Goal: Task Accomplishment & Management: Use online tool/utility

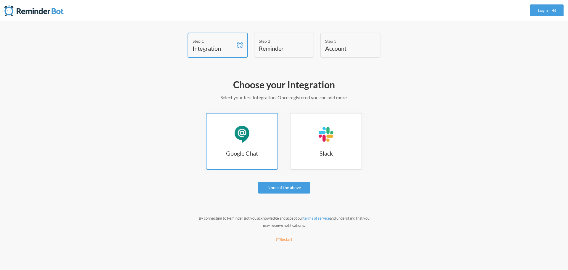
click at [236, 149] on h3 "Google Chat" at bounding box center [242, 153] width 71 height 8
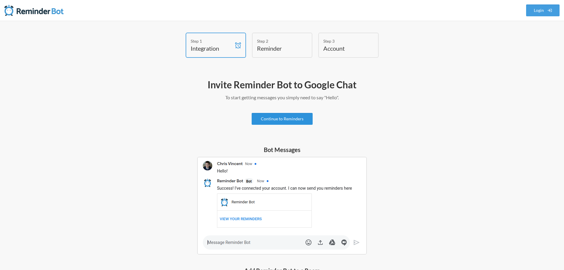
click at [278, 118] on link "Continue to Reminders" at bounding box center [282, 119] width 61 height 12
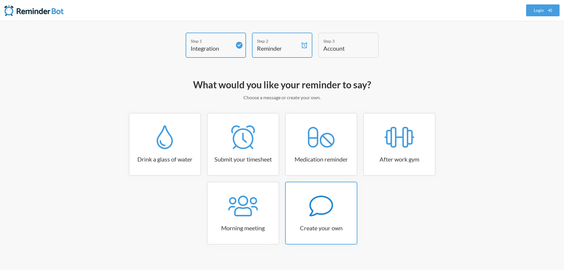
click at [322, 228] on h3 "Create your own" at bounding box center [321, 228] width 71 height 8
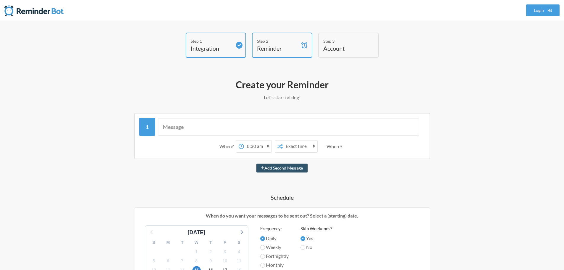
click at [242, 146] on icon at bounding box center [241, 146] width 5 height 5
click at [244, 146] on select "12:00 am 12:15 am 12:30 am 12:45 am 1:00 am 1:15 am 1:30 am 1:45 am 2:00 am 2:1…" at bounding box center [258, 146] width 28 height 12
click at [268, 146] on select "12:00 am 12:15 am 12:30 am 12:45 am 1:00 am 1:15 am 1:30 am 1:45 am 2:00 am 2:1…" at bounding box center [258, 146] width 28 height 12
select select "09:00:00"
click at [244, 140] on select "12:00 am 12:15 am 12:30 am 12:45 am 1:00 am 1:15 am 1:30 am 1:45 am 2:00 am 2:1…" at bounding box center [258, 146] width 28 height 12
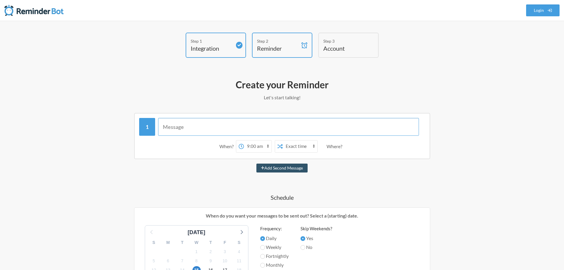
click at [255, 128] on input "text" at bounding box center [288, 127] width 261 height 18
type input "1. Que hiciste ayer"
click at [256, 163] on button "Add Second Message" at bounding box center [281, 167] width 51 height 9
select select "10:00:00"
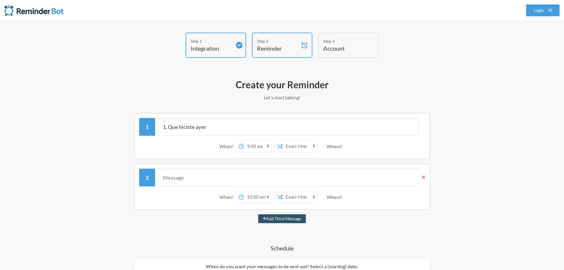
click at [420, 177] on span at bounding box center [422, 177] width 6 height 7
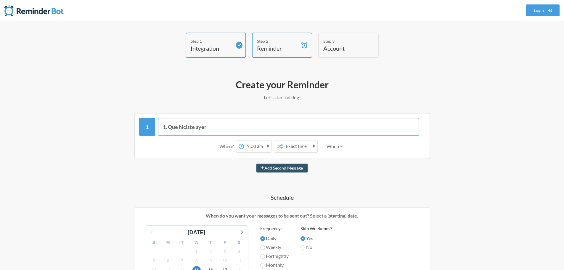
click at [314, 125] on input "1. Que hiciste ayer" at bounding box center [288, 127] width 261 height 18
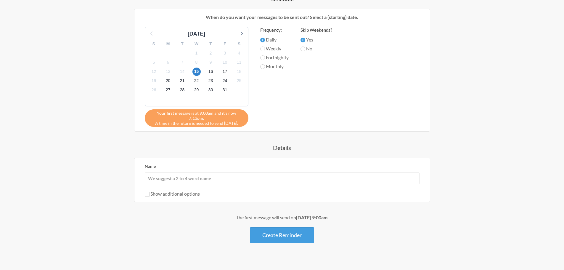
scroll to position [202, 0]
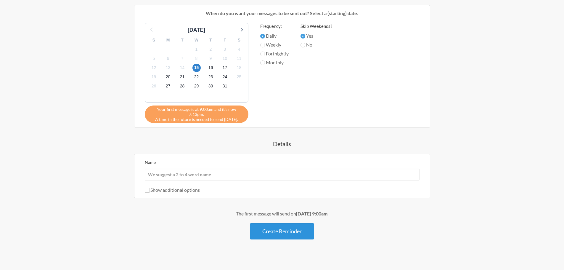
type input "1. Que hiciste ayer // 2. Que vas hacer hoy // 3. Bloqueos?"
click at [280, 226] on button "Create Reminder" at bounding box center [282, 231] width 64 height 16
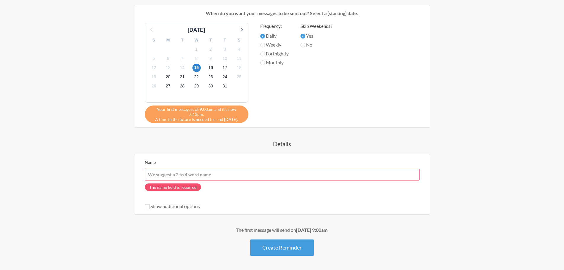
click at [214, 170] on input "Name" at bounding box center [282, 174] width 275 height 12
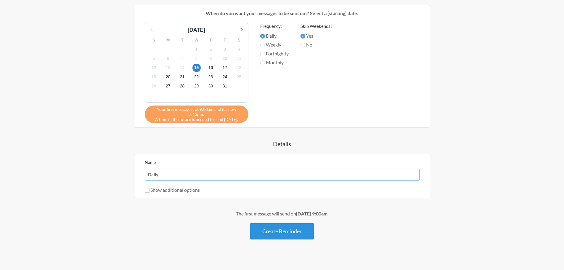
type input "Daily"
click at [262, 223] on button "Create Reminder" at bounding box center [282, 231] width 64 height 16
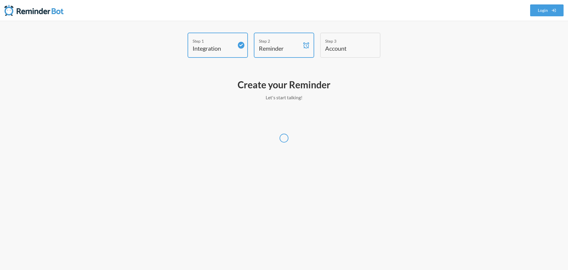
select select "America/Bogota"
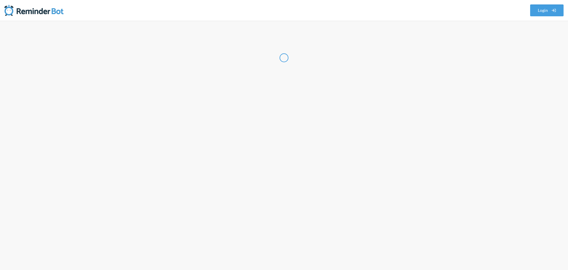
select select "CO"
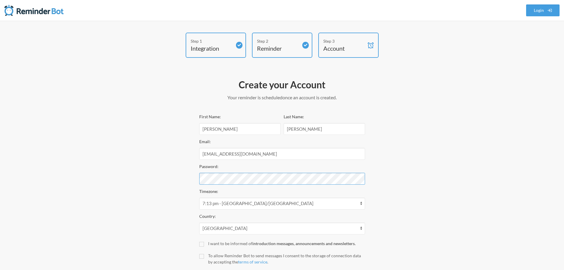
scroll to position [38, 0]
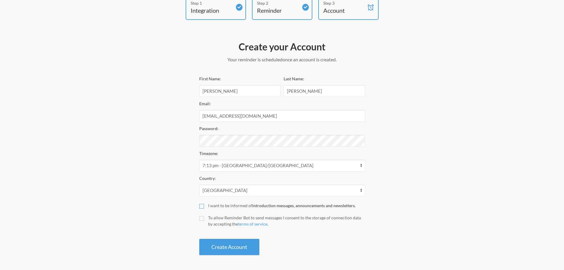
click at [202, 207] on input "I want to be informed of introduction messages, announcements and newsletters." at bounding box center [201, 206] width 5 height 5
checkbox input "true"
click at [202, 218] on input "To allow Reminder Bot to send messages I consent to the storage of connection d…" at bounding box center [201, 218] width 5 height 5
checkbox input "true"
click at [215, 247] on button "Create Account" at bounding box center [229, 247] width 60 height 16
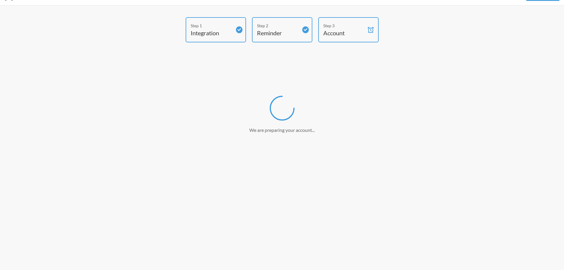
scroll to position [15, 0]
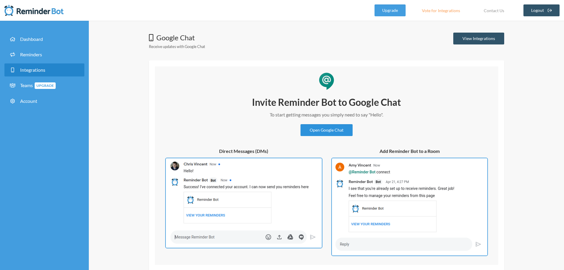
click at [324, 131] on link "Open Google Chat" at bounding box center [326, 130] width 52 height 12
click at [53, 54] on link "Reminders" at bounding box center [44, 54] width 80 height 13
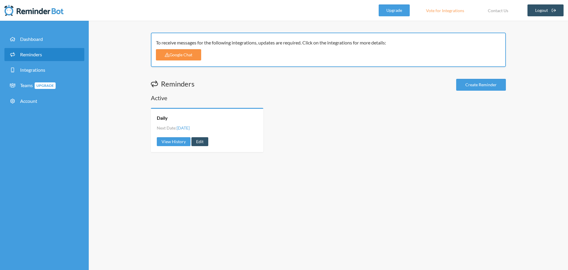
click at [196, 55] on link "Google Chat" at bounding box center [178, 54] width 45 height 11
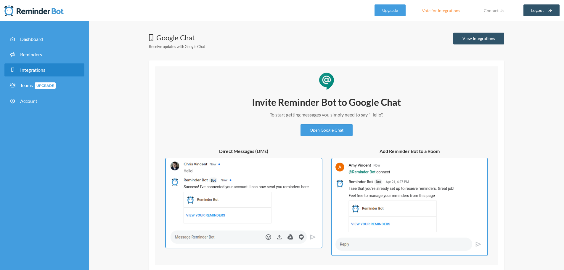
click at [399, 192] on img at bounding box center [409, 206] width 157 height 98
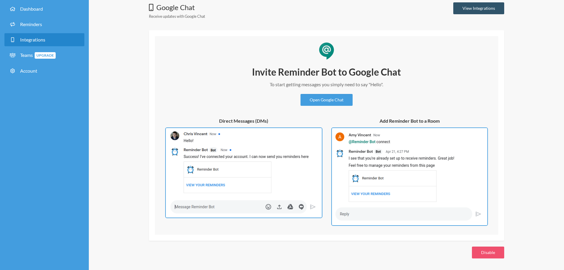
scroll to position [30, 0]
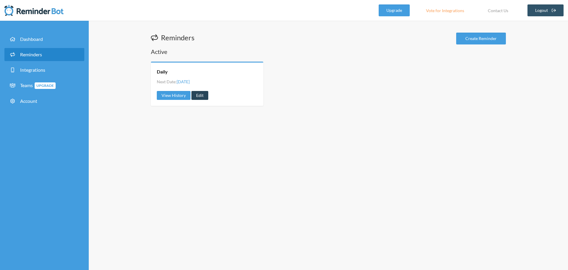
click at [194, 95] on link "Edit" at bounding box center [200, 95] width 17 height 9
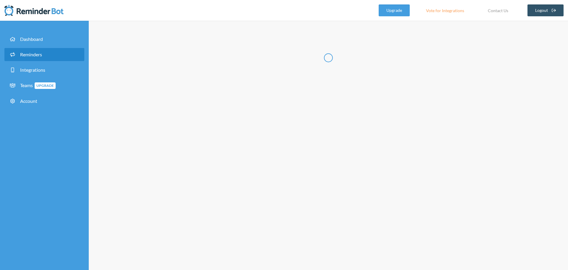
type input "Daily"
select select "09:00:00"
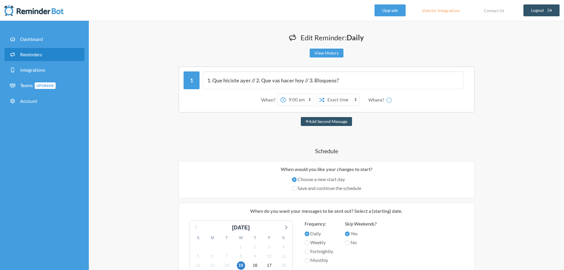
select select "spaces/AAQA_uUT5pY"
drag, startPoint x: 212, startPoint y: 80, endPoint x: 250, endPoint y: 80, distance: 38.2
click at [250, 80] on input "1. Que hiciste ayer // 2. Que vas hacer hoy // 3. Bloqueos?" at bounding box center [332, 80] width 261 height 18
